Goal: Information Seeking & Learning: Learn about a topic

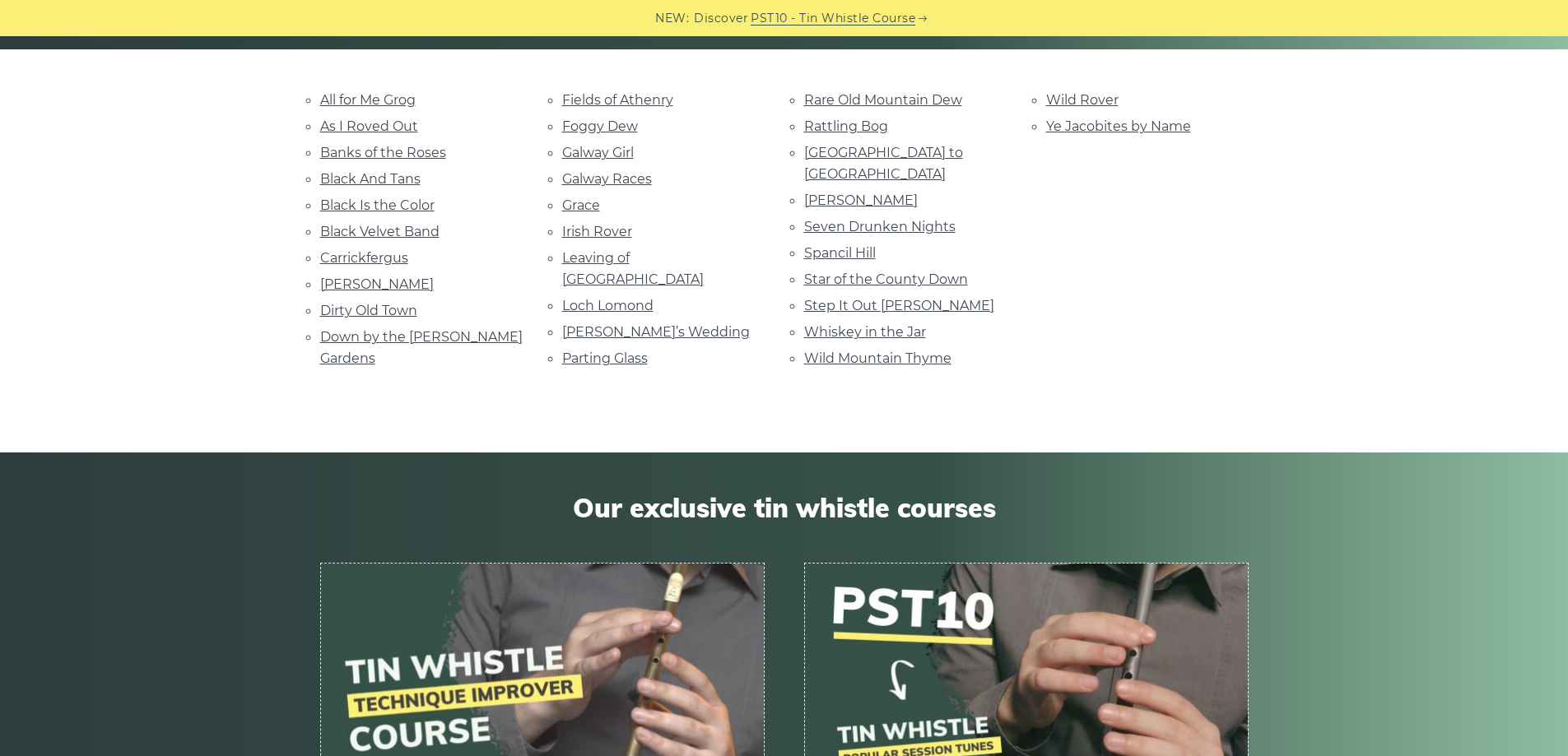
scroll to position [411, 0]
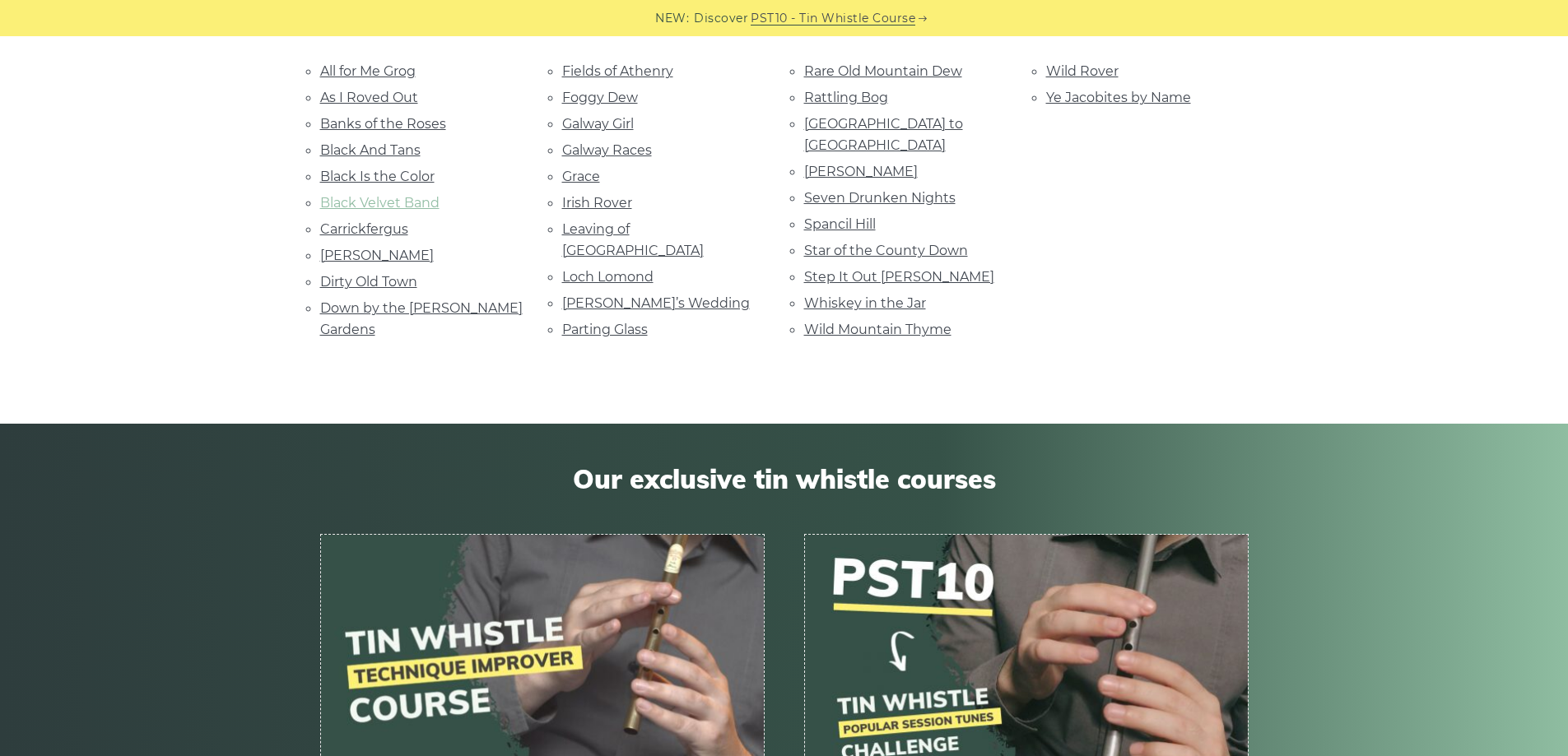
click at [386, 206] on link "Black Velvet Band" at bounding box center [379, 203] width 120 height 16
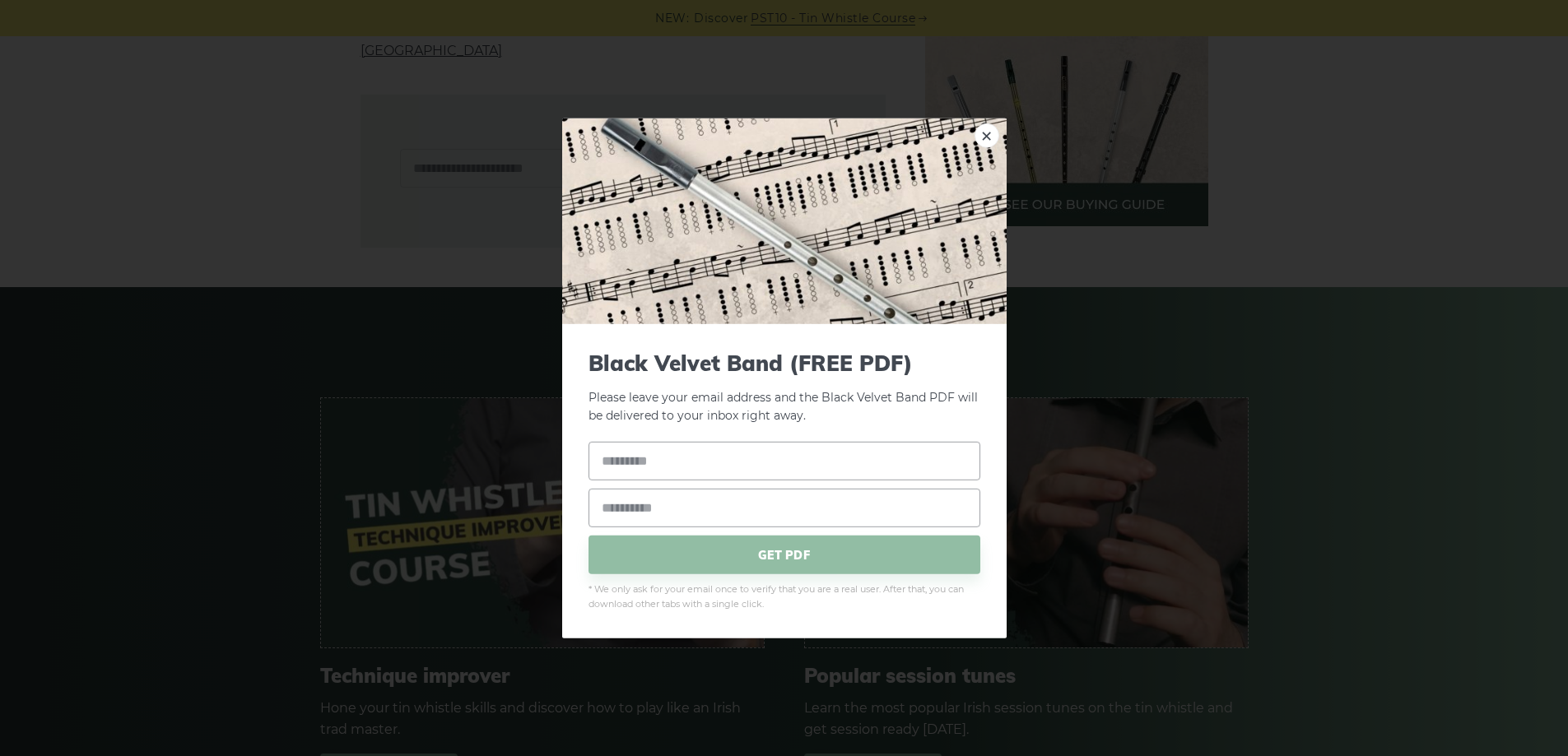
scroll to position [1234, 0]
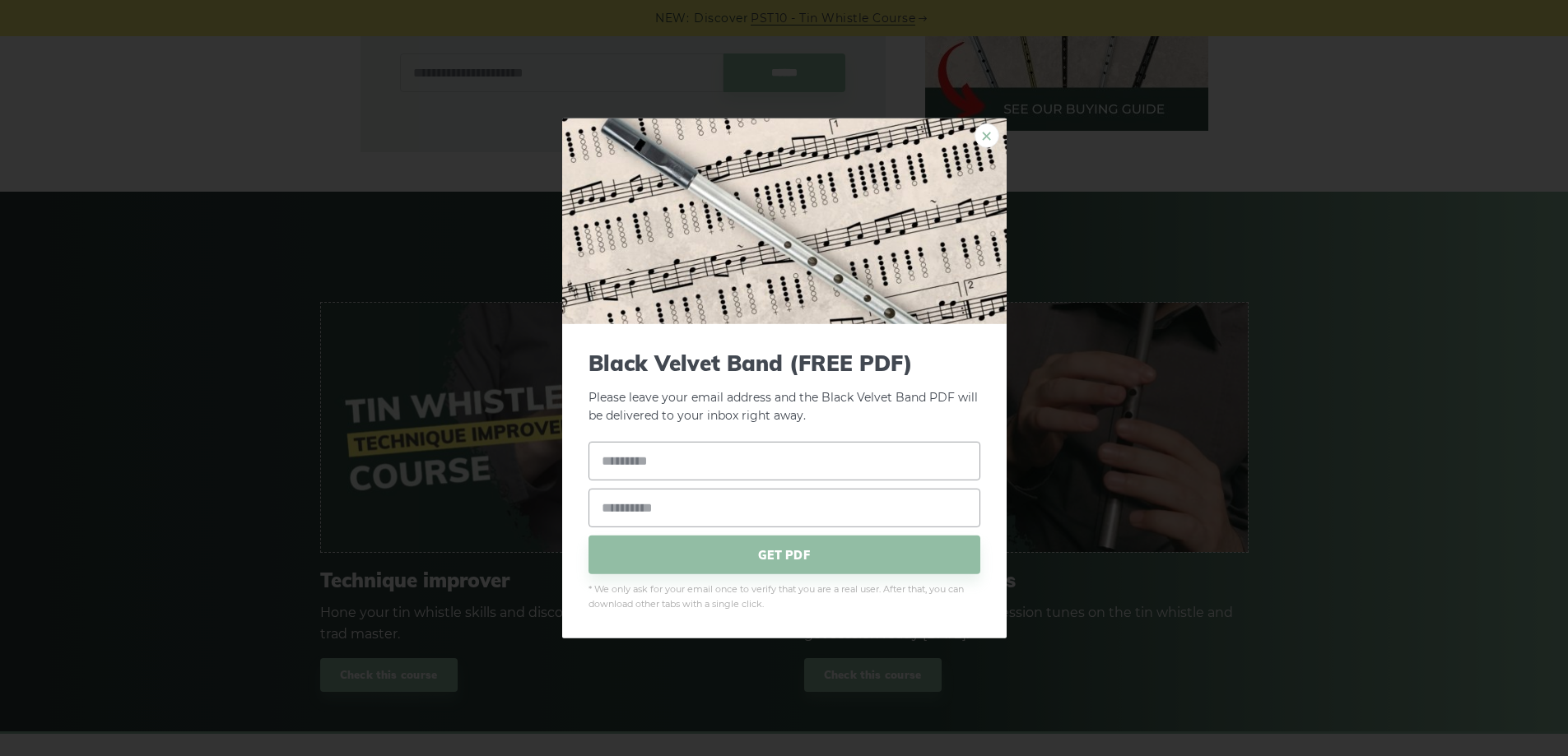
click at [983, 142] on link "×" at bounding box center [986, 134] width 24 height 24
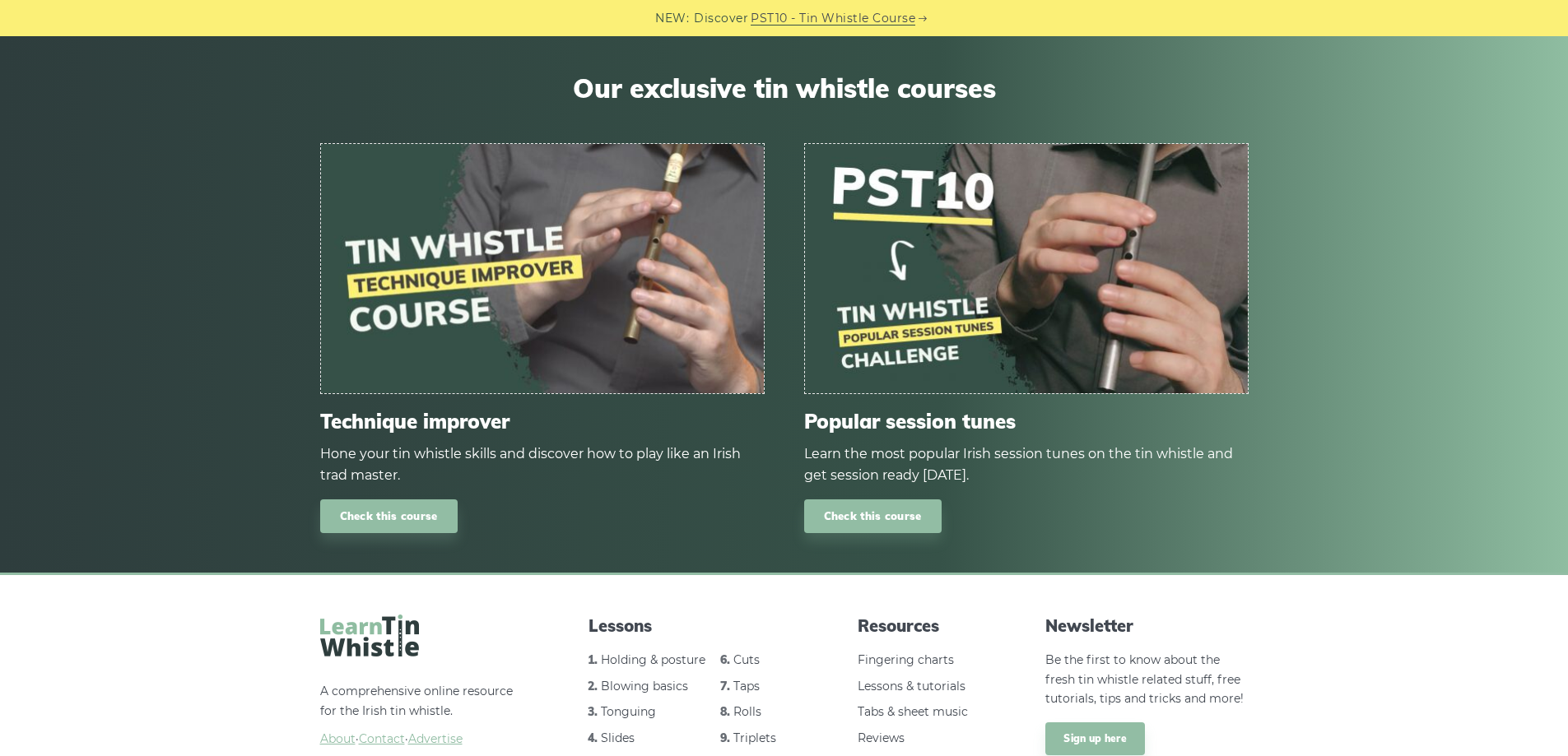
scroll to position [1567, 0]
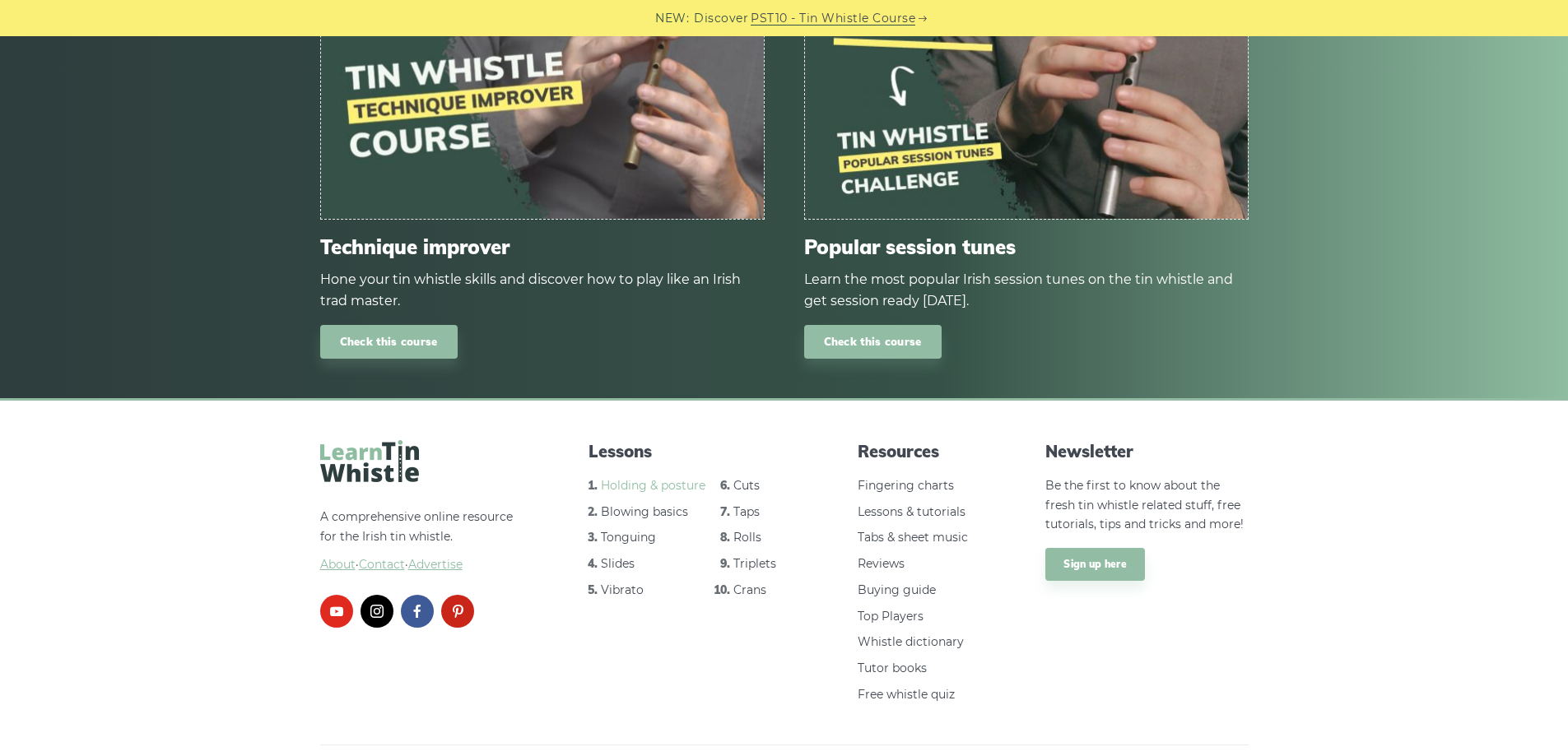
click at [637, 478] on link "Holding & posture" at bounding box center [653, 485] width 105 height 15
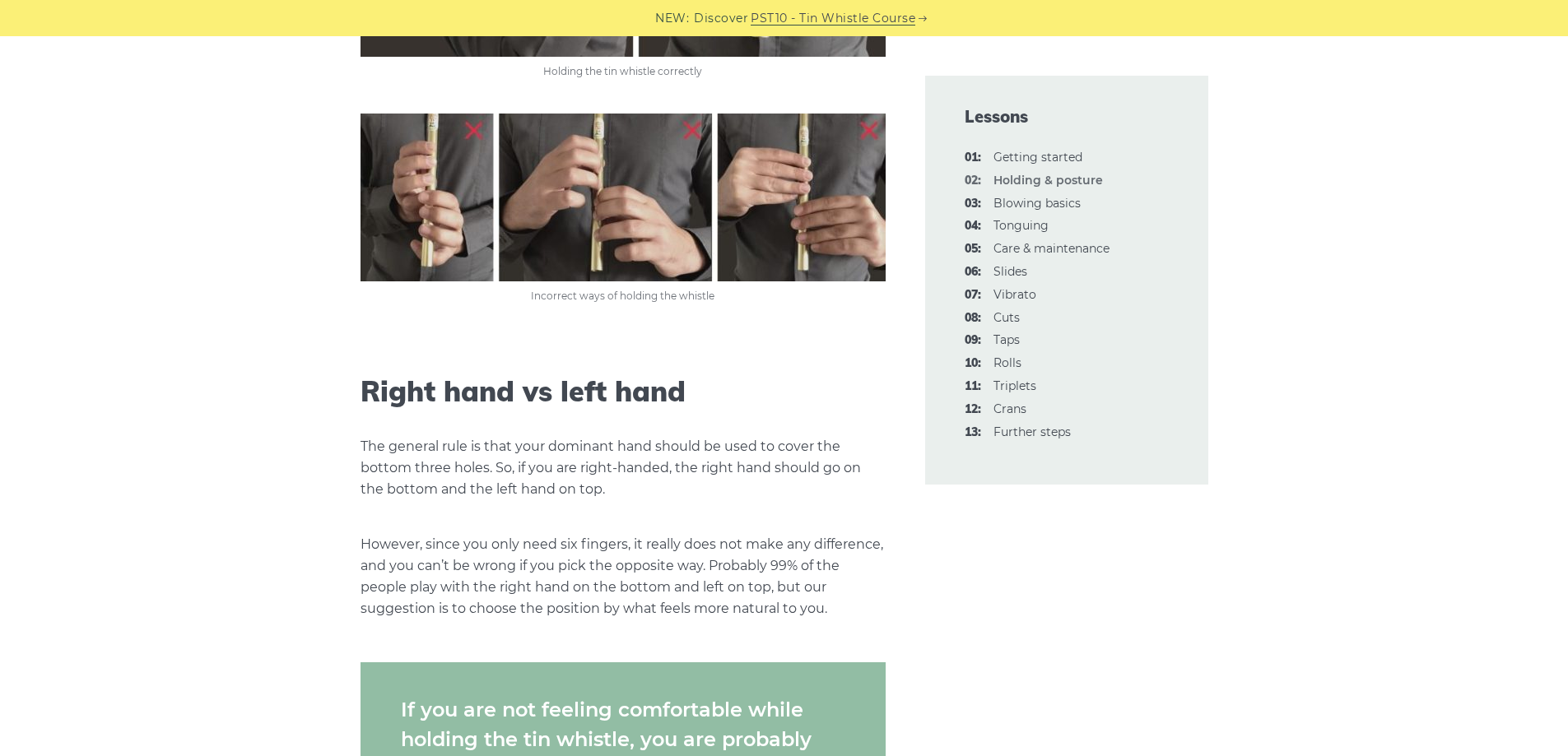
scroll to position [1398, 0]
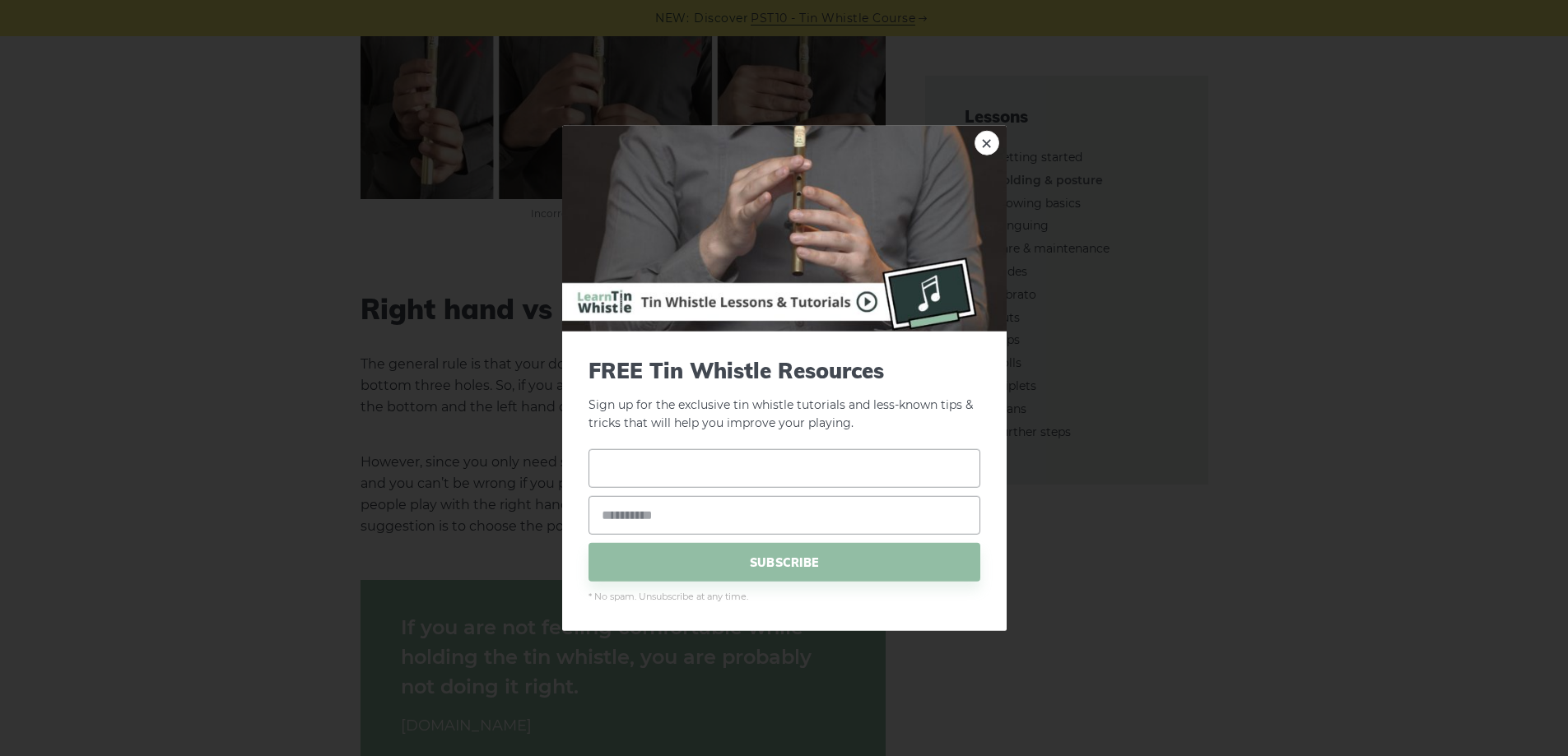
click at [754, 477] on input "text" at bounding box center [784, 468] width 392 height 39
type input "**********"
click at [743, 566] on span "SUBSCRIBE" at bounding box center [784, 563] width 392 height 39
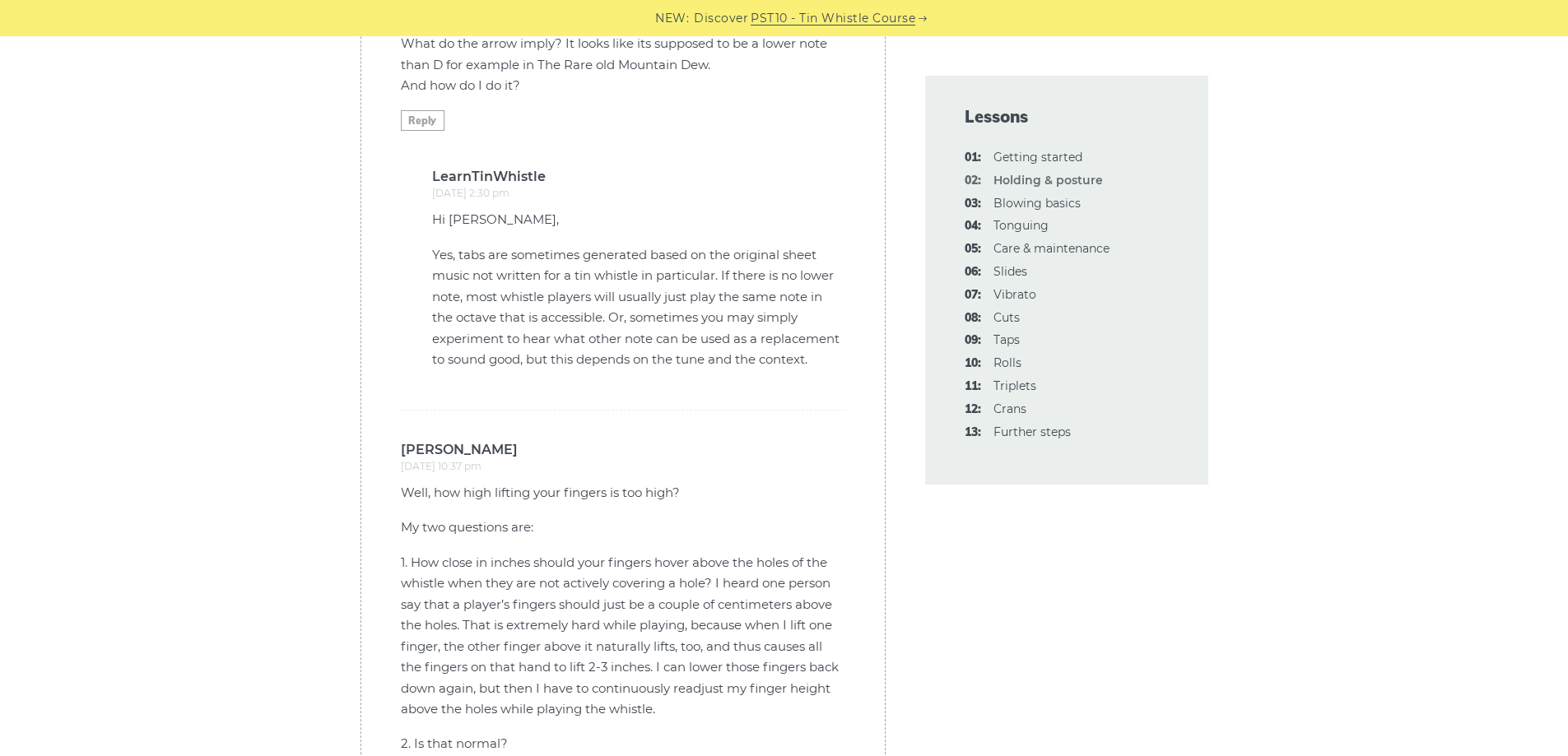
scroll to position [4524, 0]
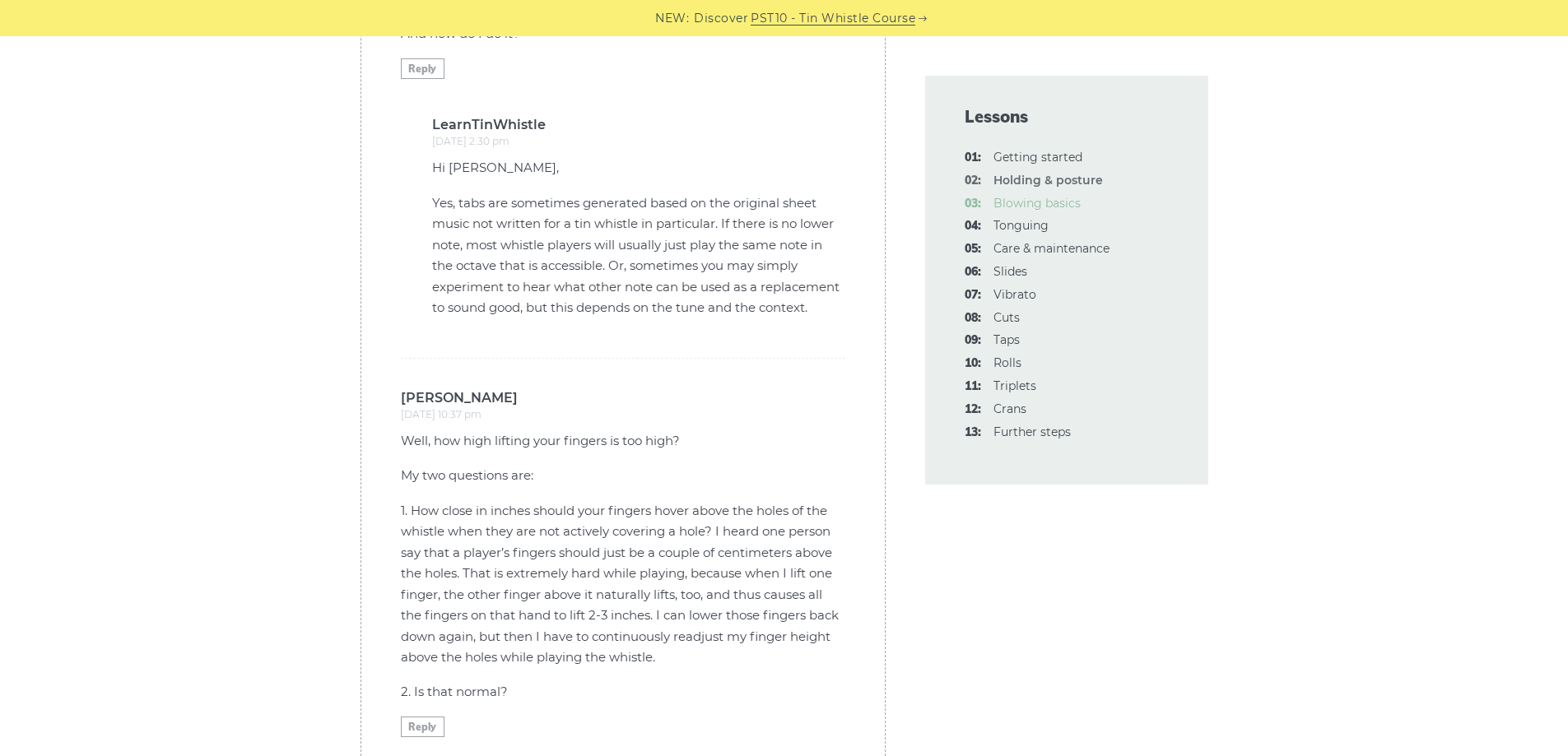
click at [1013, 205] on link "03: Blowing basics" at bounding box center [1037, 202] width 87 height 15
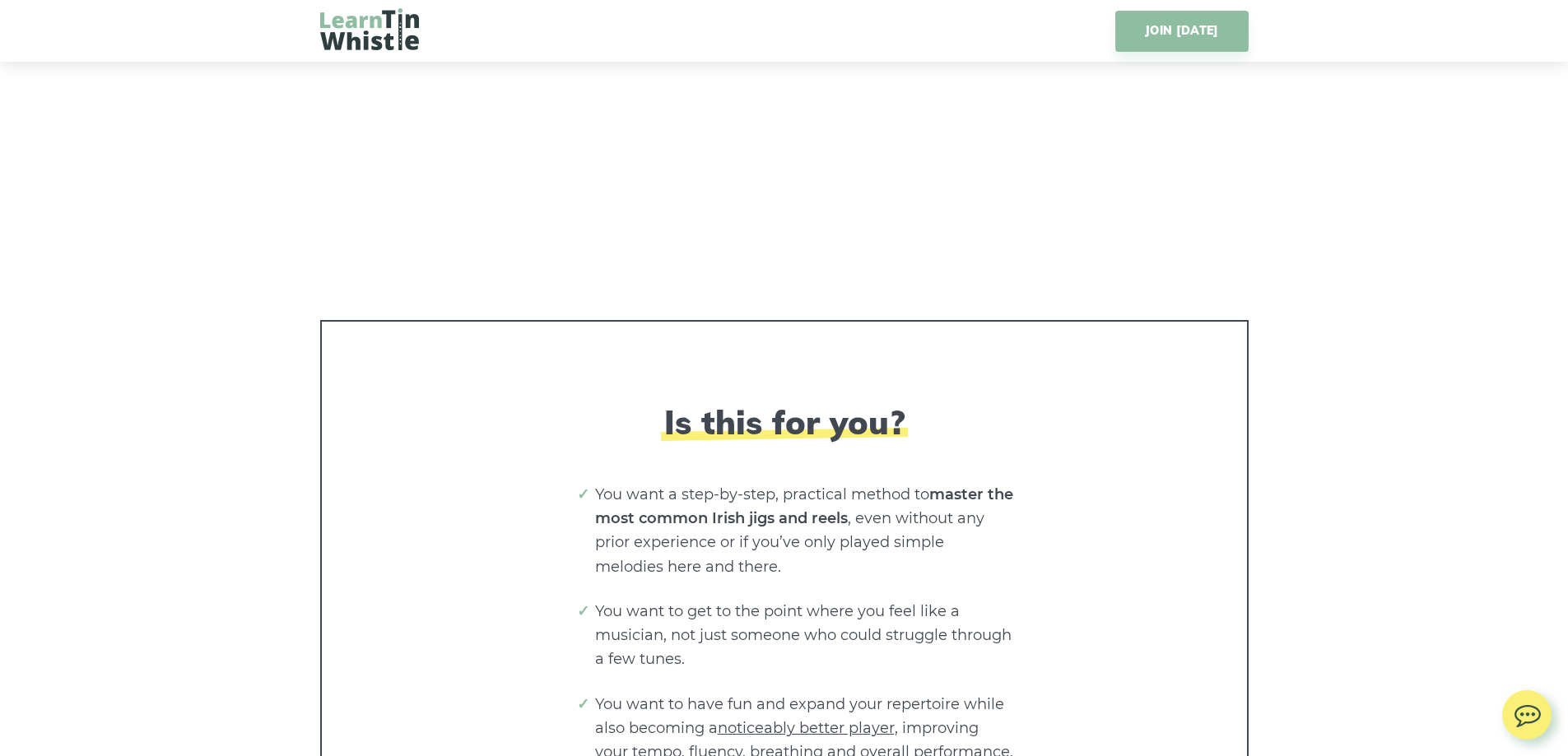
scroll to position [3537, 0]
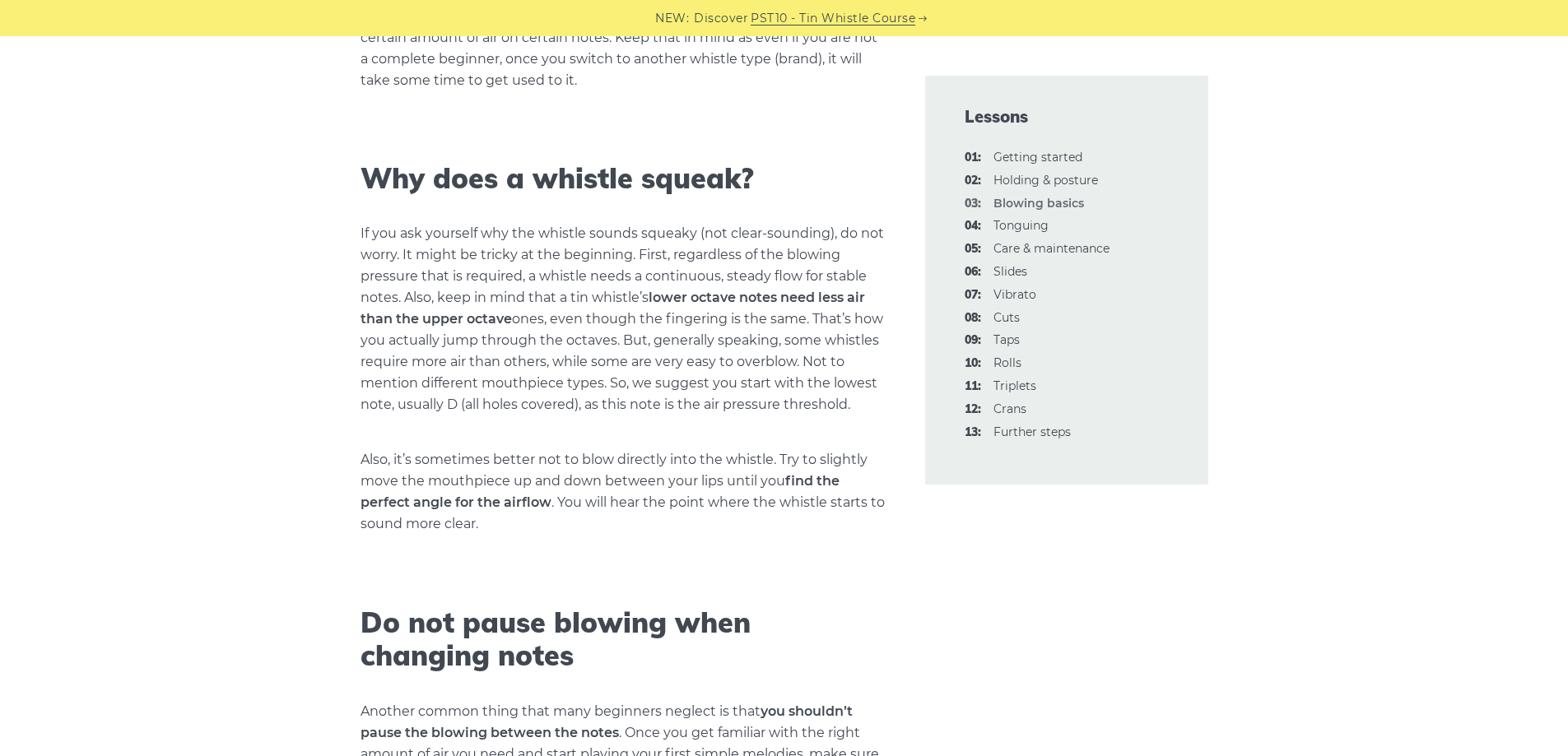
scroll to position [1975, 0]
